Goal: Task Accomplishment & Management: Manage account settings

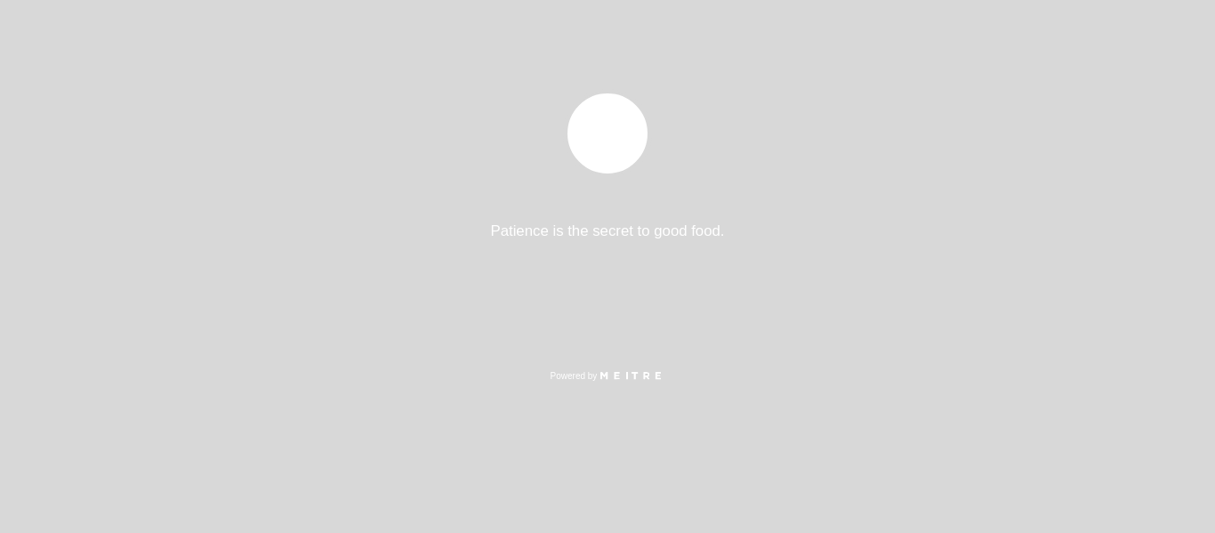
select select "es"
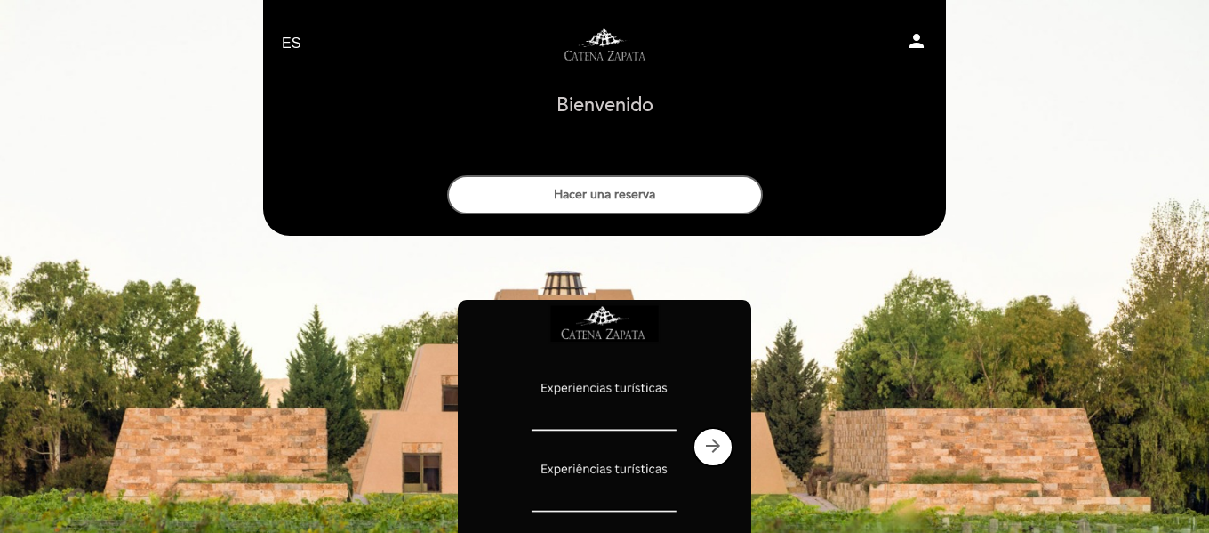
click at [915, 40] on icon "person" at bounding box center [916, 40] width 21 height 21
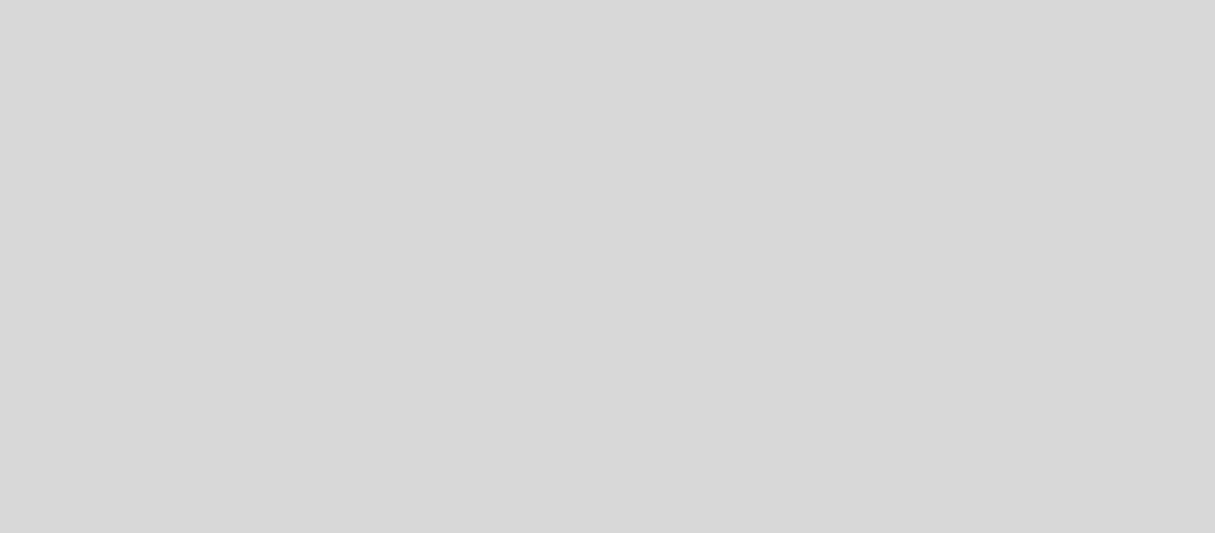
select select "es"
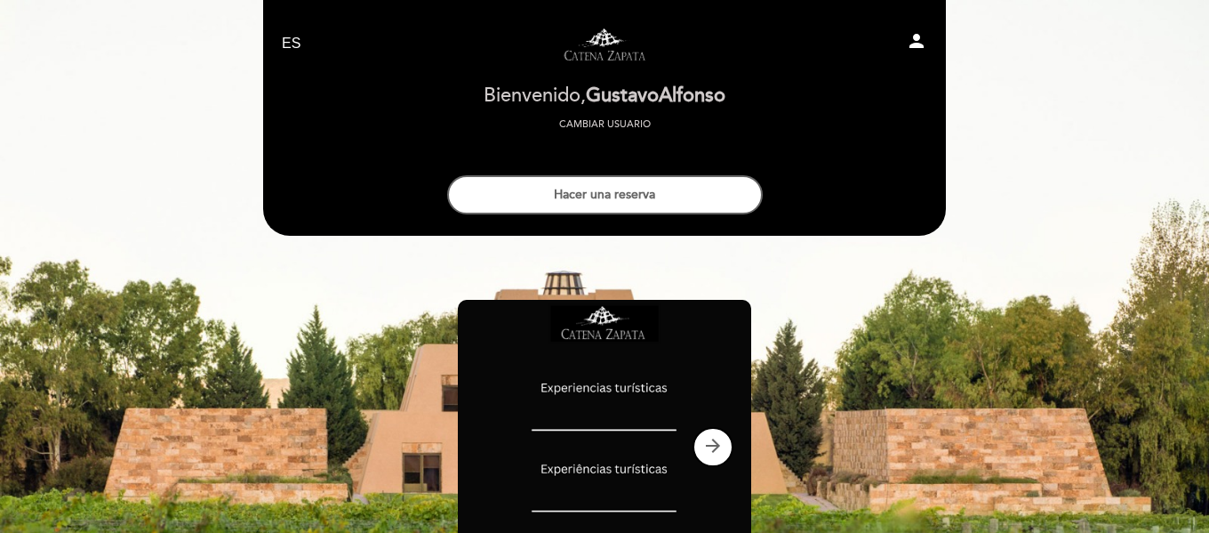
click at [913, 45] on icon "person" at bounding box center [916, 40] width 21 height 21
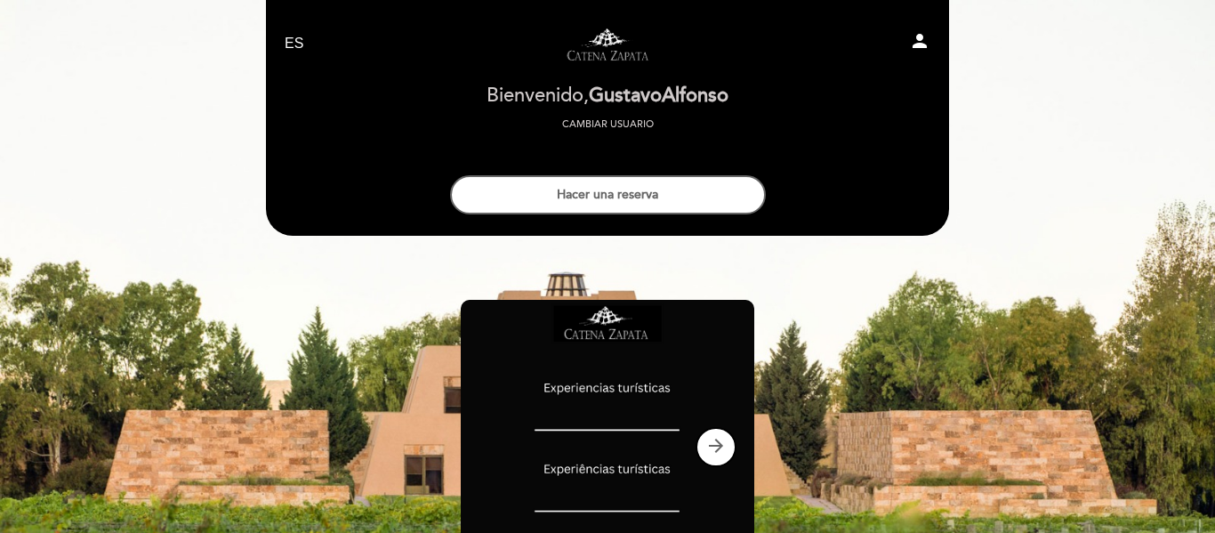
select select "es"
